Goal: Transaction & Acquisition: Purchase product/service

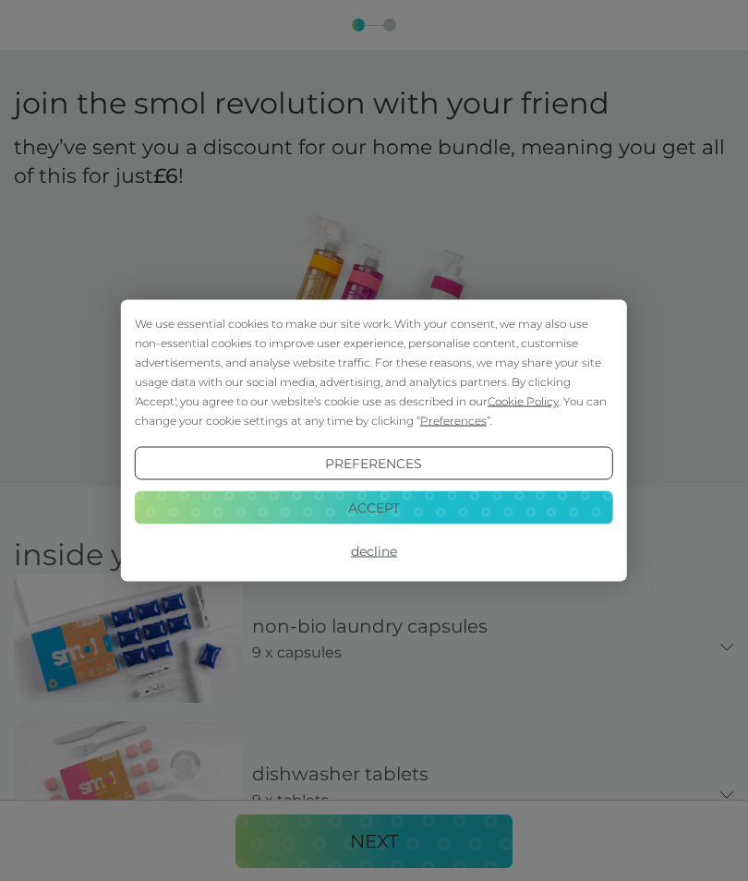
click at [584, 524] on button "Accept" at bounding box center [374, 506] width 478 height 33
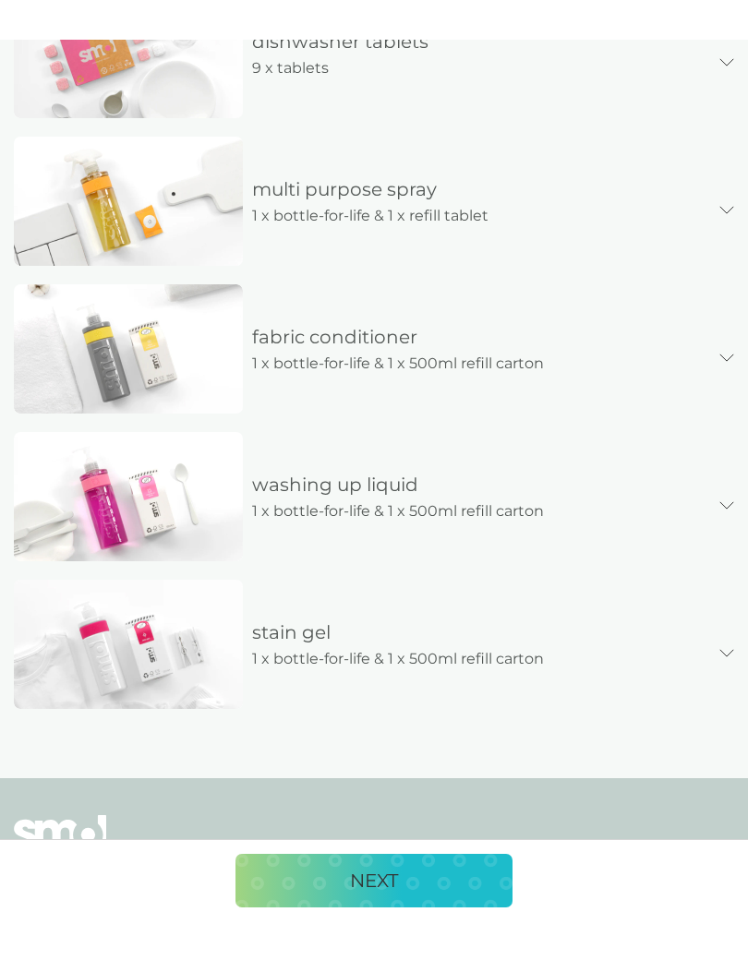
scroll to position [773, 0]
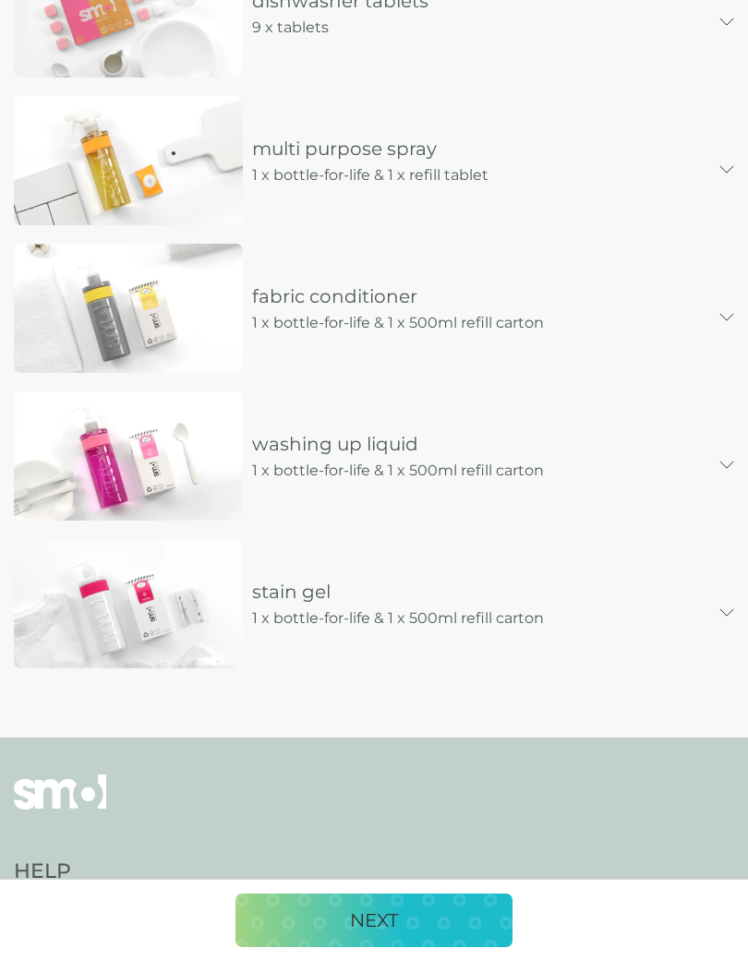
click at [452, 880] on div "NEXT" at bounding box center [374, 921] width 240 height 30
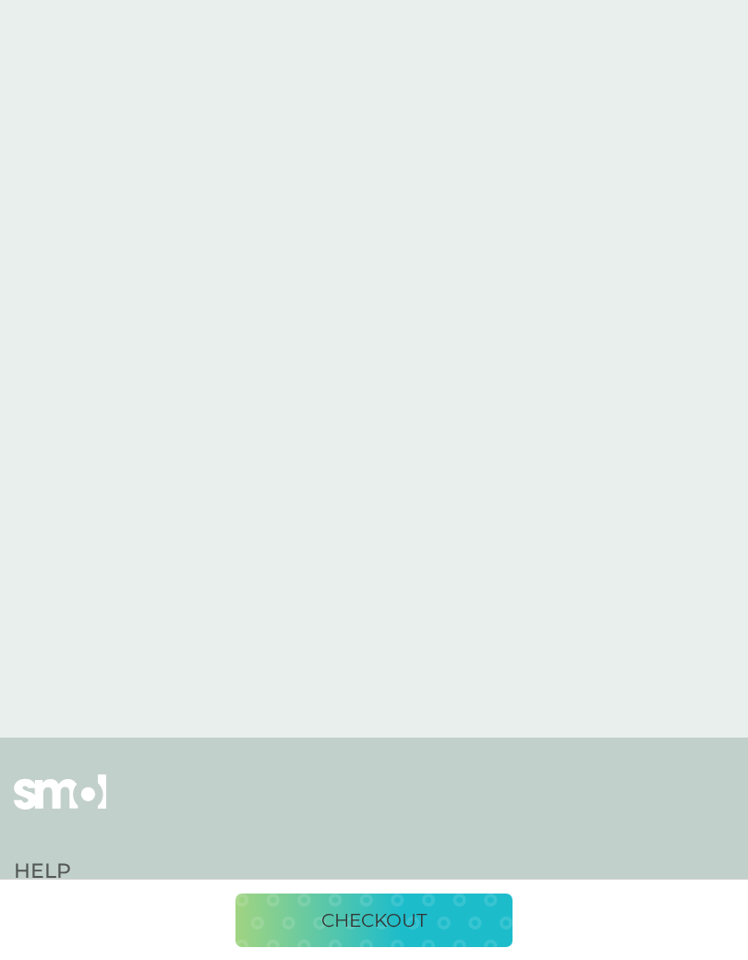
scroll to position [675, 0]
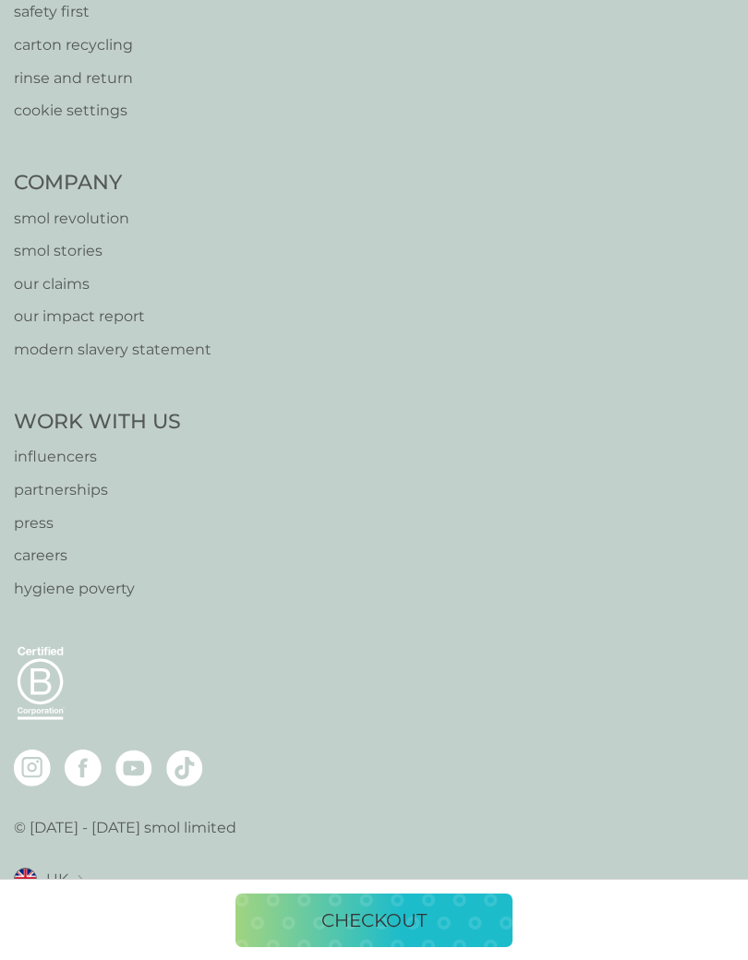
click at [690, 632] on div "Help [EMAIL_ADDRESS][DOMAIN_NAME] help centre safety first carton recycling rin…" at bounding box center [374, 375] width 720 height 1124
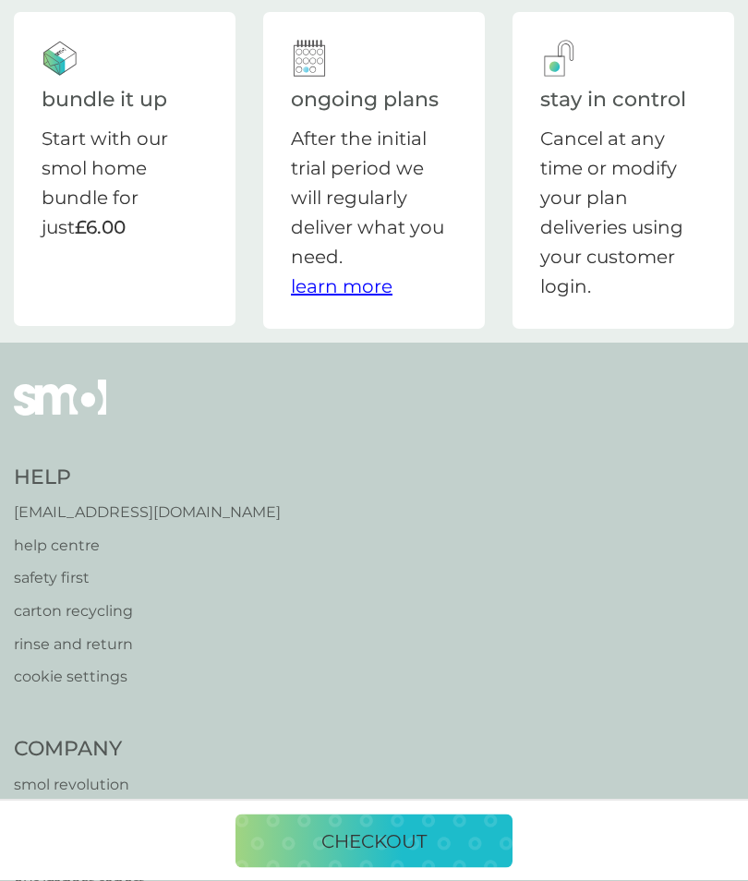
scroll to position [0, 0]
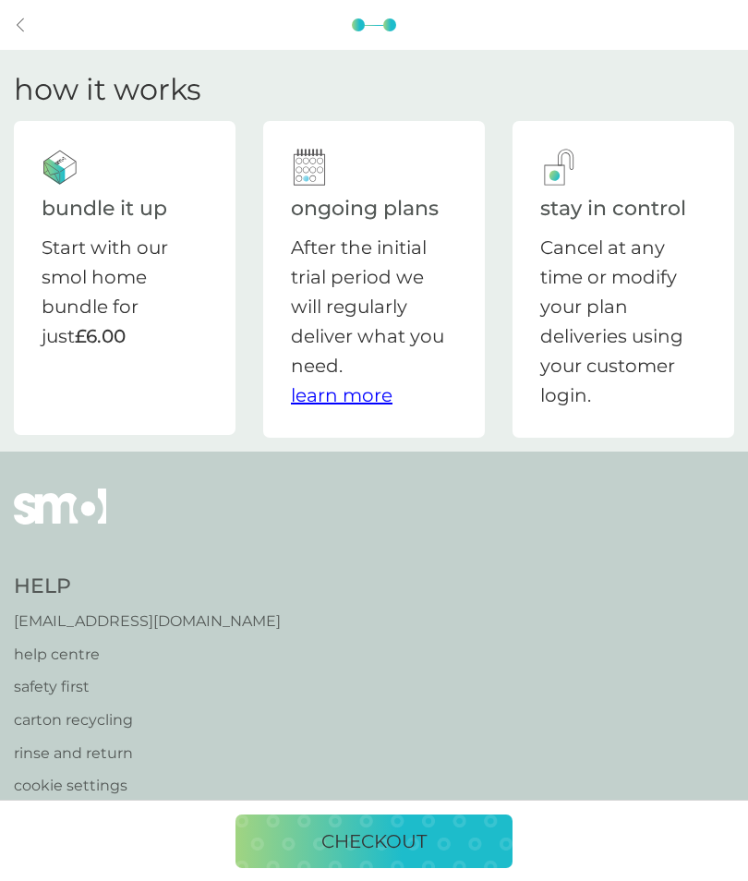
click at [441, 841] on div "checkout" at bounding box center [374, 841] width 240 height 30
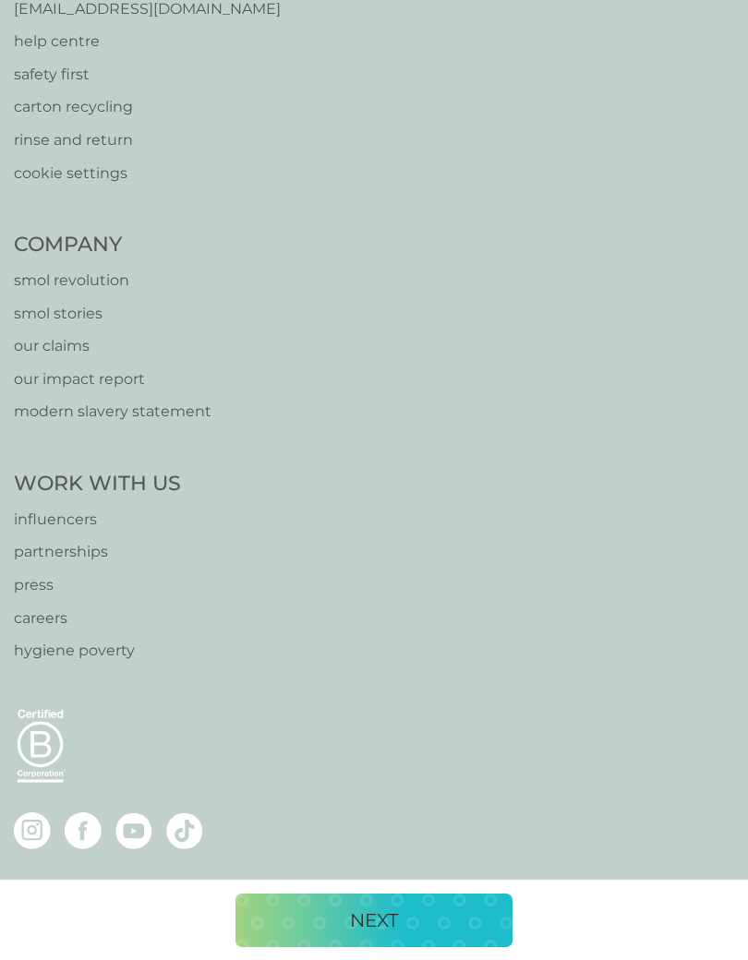
scroll to position [1732, 0]
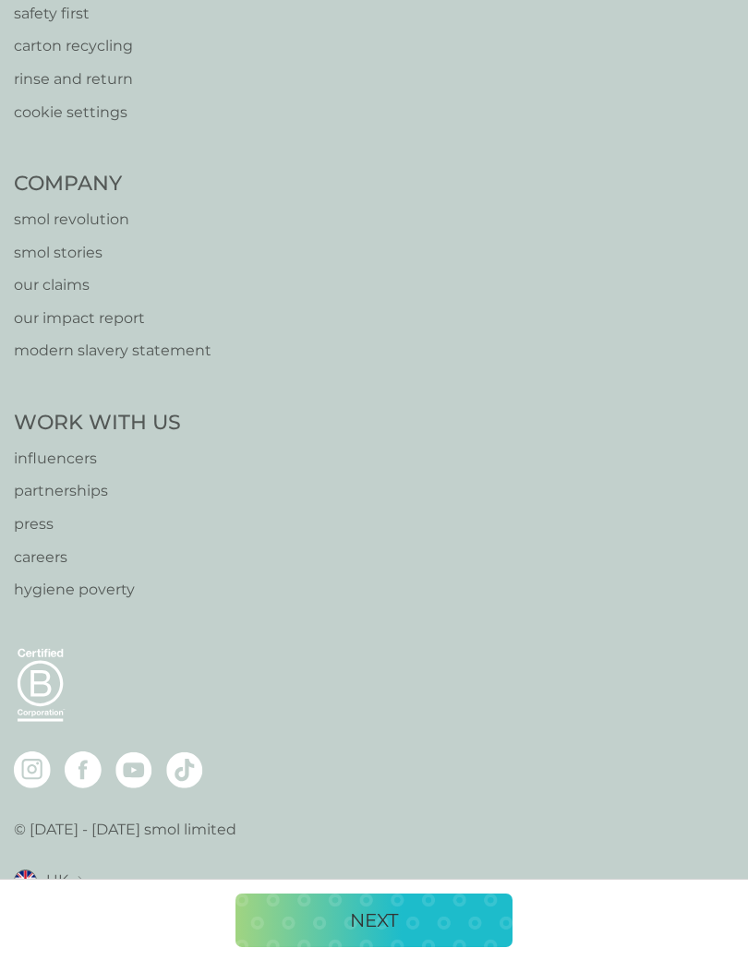
click at [433, 880] on div "NEXT" at bounding box center [374, 921] width 240 height 30
click at [430, 880] on div "checkout" at bounding box center [374, 921] width 240 height 30
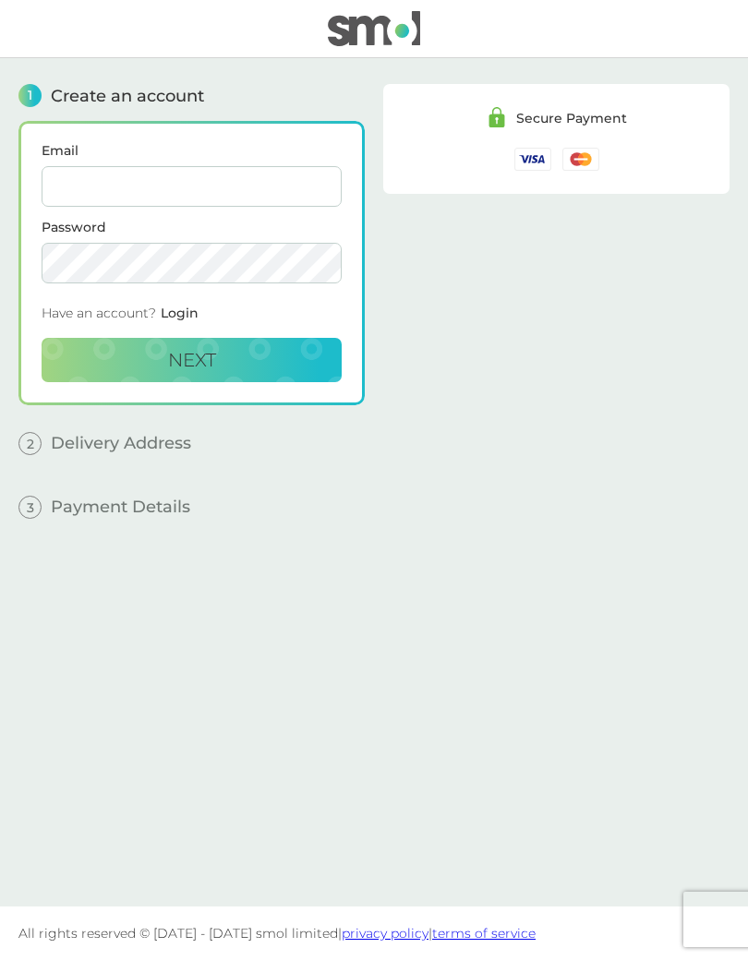
click at [261, 168] on input "Email" at bounding box center [192, 186] width 300 height 41
type input "[EMAIL_ADDRESS][DOMAIN_NAME]"
click at [259, 367] on button "Next" at bounding box center [192, 360] width 300 height 44
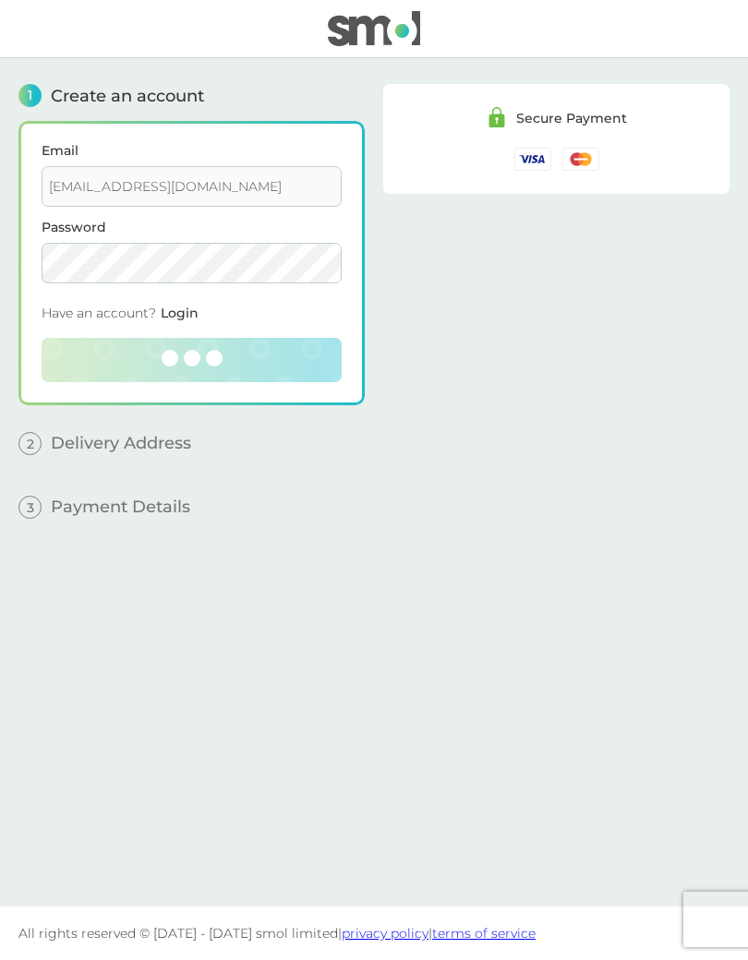
click at [642, 512] on div "Secure Payment" at bounding box center [556, 468] width 346 height 821
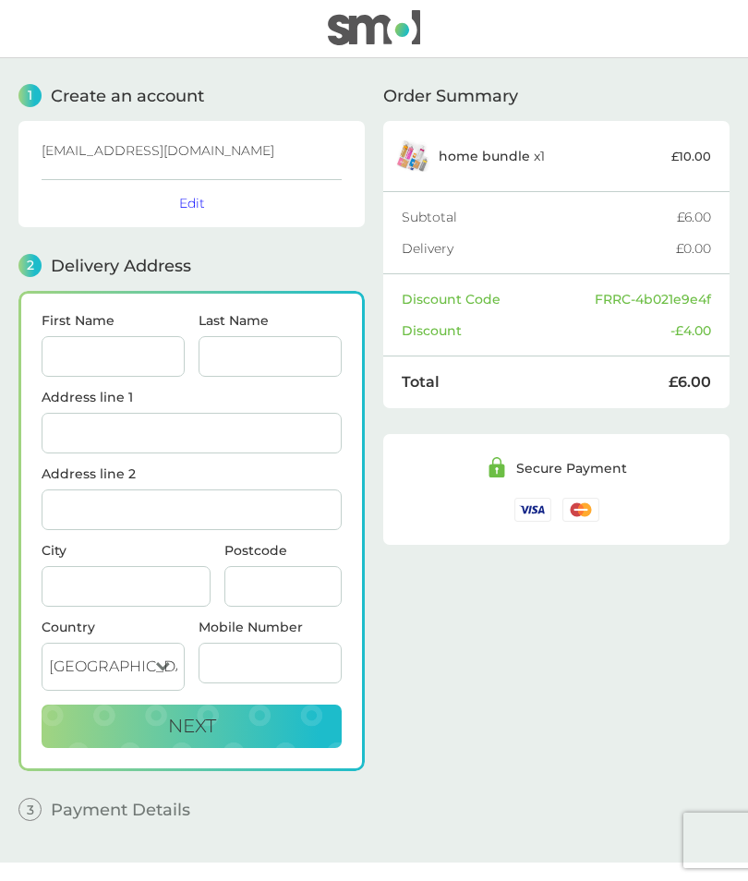
click at [138, 368] on input "First Name" at bounding box center [113, 356] width 143 height 41
type input "Vicky"
click at [272, 371] on input "Last Name" at bounding box center [270, 356] width 143 height 41
type input "Rowland"
click at [259, 450] on input "Address line 1" at bounding box center [192, 433] width 300 height 41
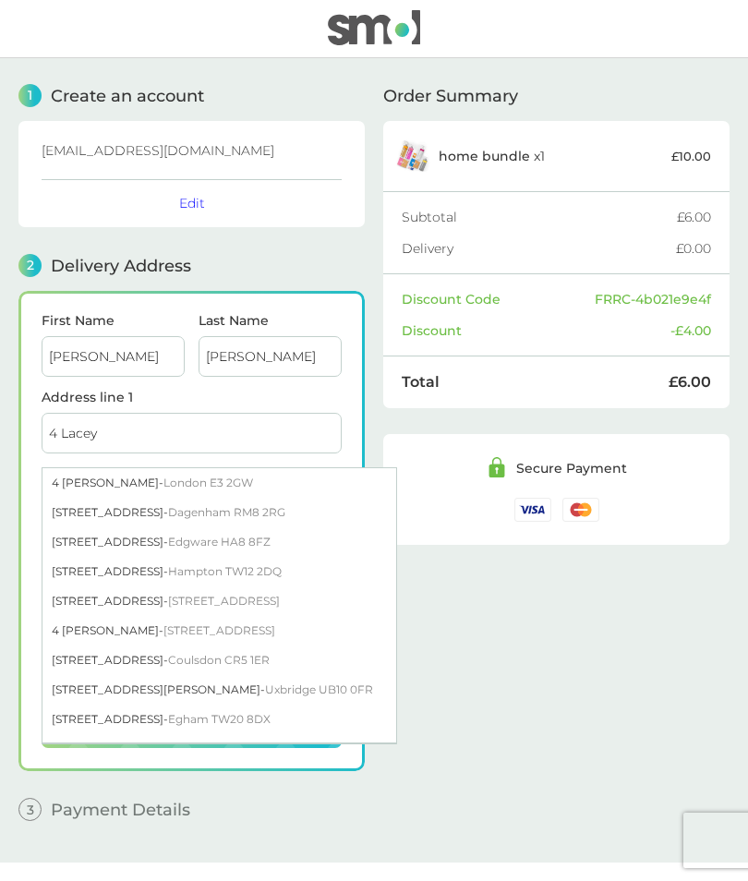
click at [229, 485] on div "4 Lacey Mews - London E3 2GW" at bounding box center [219, 483] width 354 height 30
type input "4 Lacey Mews"
type input "London"
type input "E3 2GW"
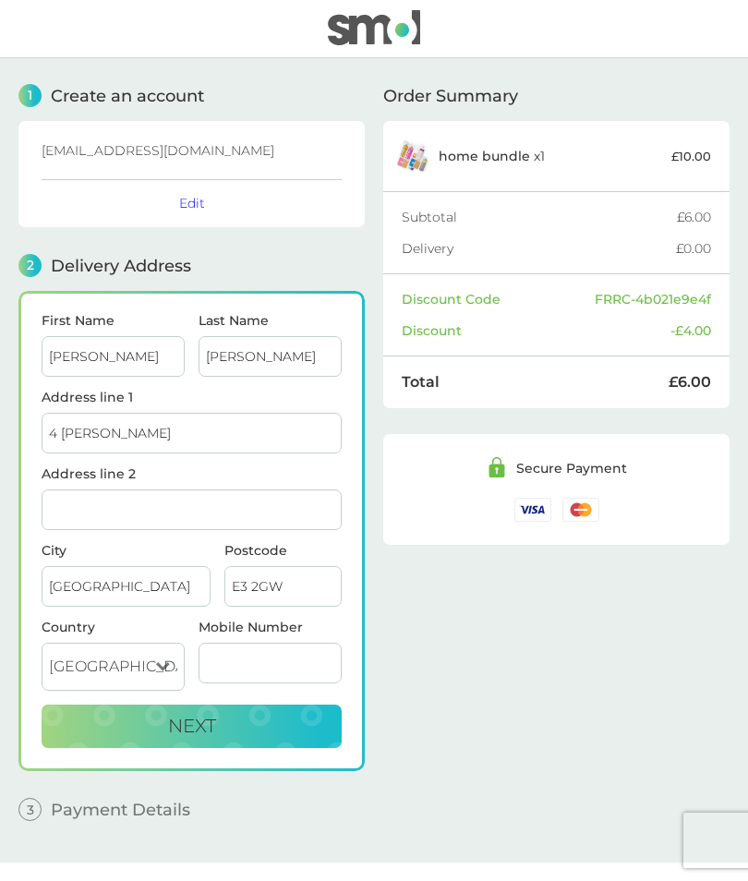
click at [257, 735] on button "Next" at bounding box center [192, 727] width 300 height 44
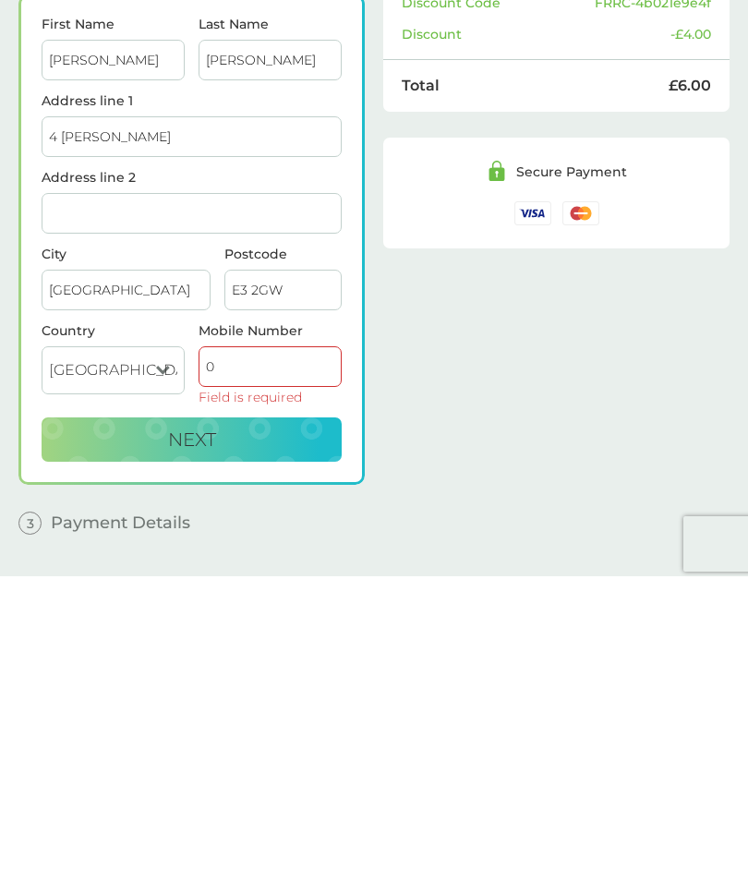
scroll to position [52, 0]
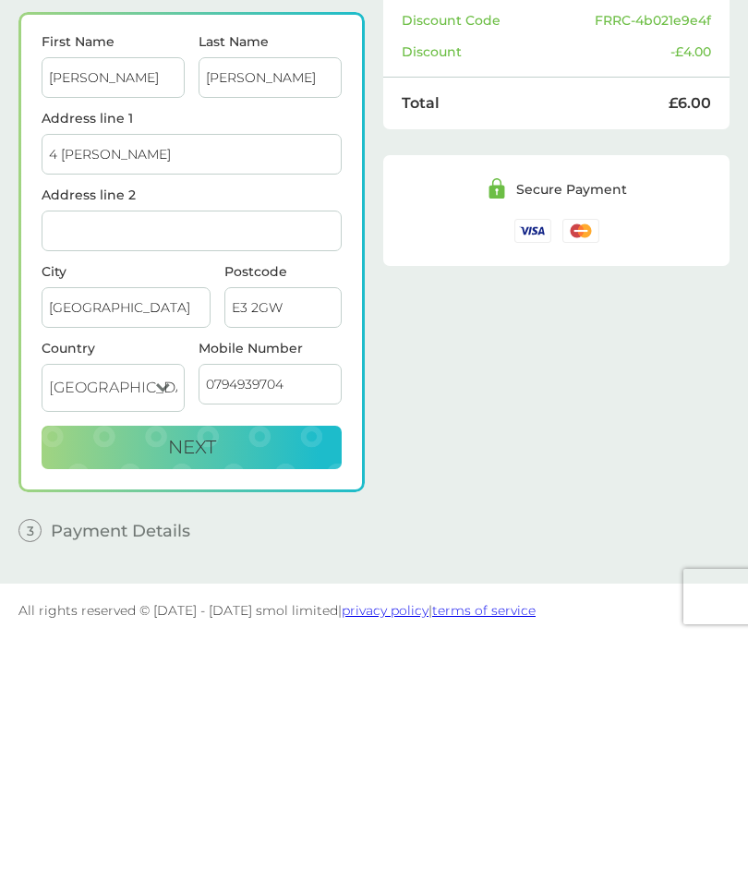
type input "07949397046"
click at [280, 669] on button "Next" at bounding box center [192, 691] width 300 height 44
checkbox input "true"
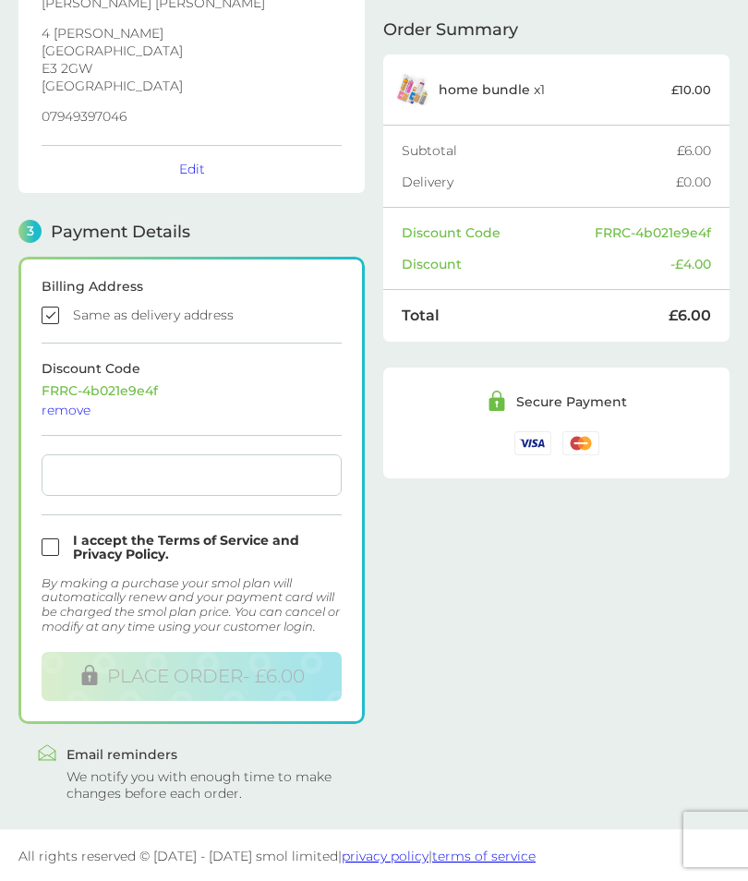
scroll to position [317, 0]
